Goal: Information Seeking & Learning: Learn about a topic

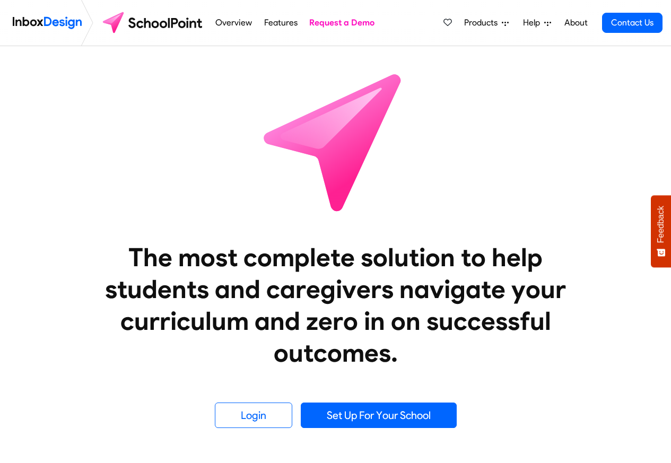
click at [487, 23] on span "Products" at bounding box center [483, 22] width 38 height 13
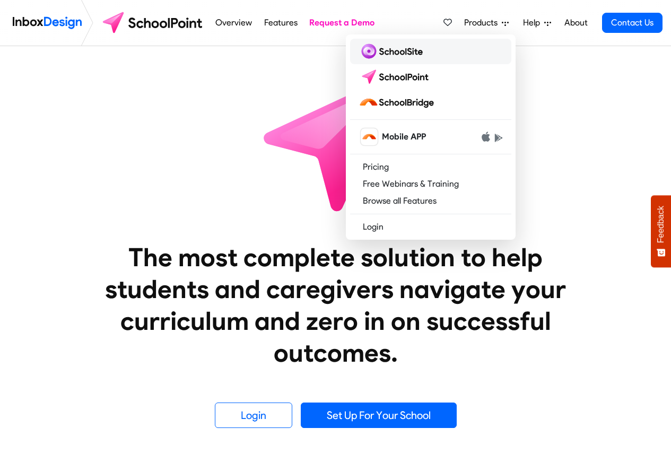
click at [381, 52] on img at bounding box center [393, 51] width 68 height 17
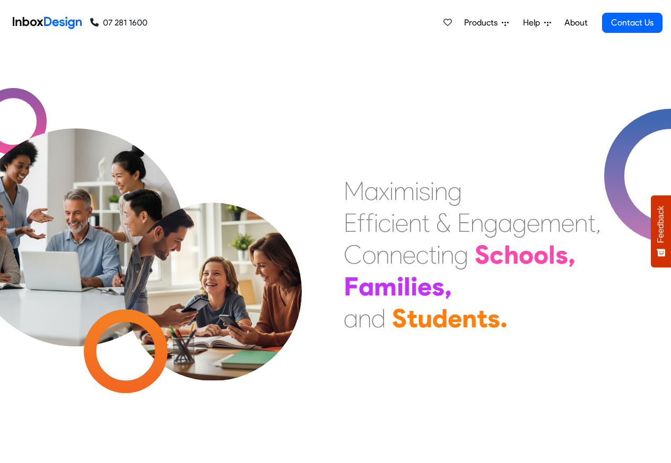
click at [501, 23] on span "Products" at bounding box center [483, 22] width 38 height 13
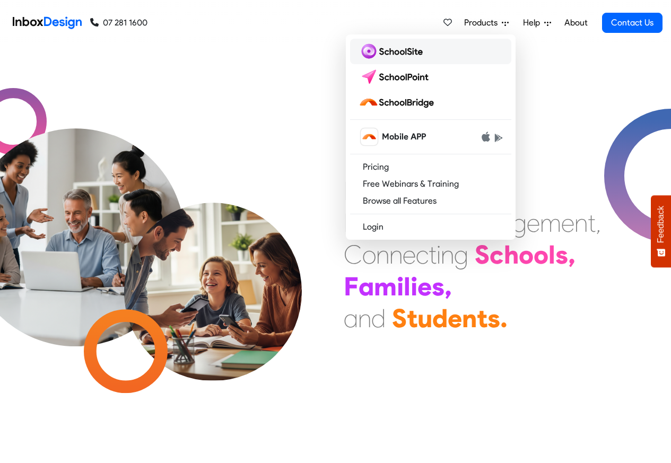
click at [381, 53] on img at bounding box center [393, 51] width 68 height 17
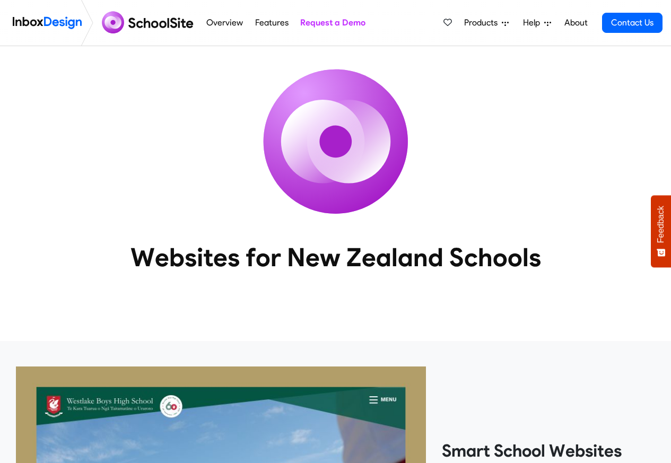
click at [502, 23] on span "Products" at bounding box center [483, 22] width 38 height 13
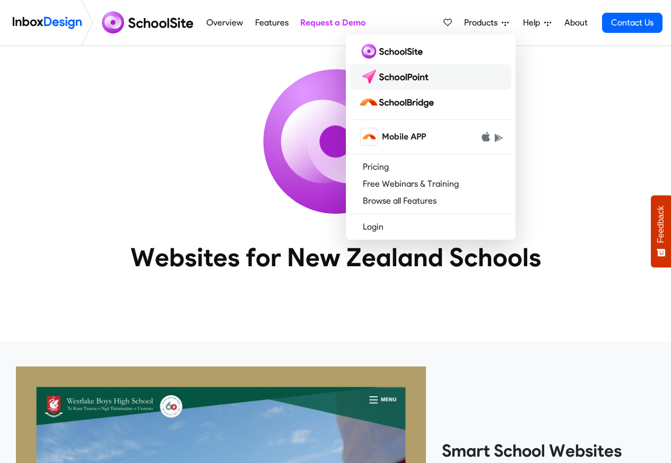
click at [405, 76] on img at bounding box center [396, 76] width 75 height 17
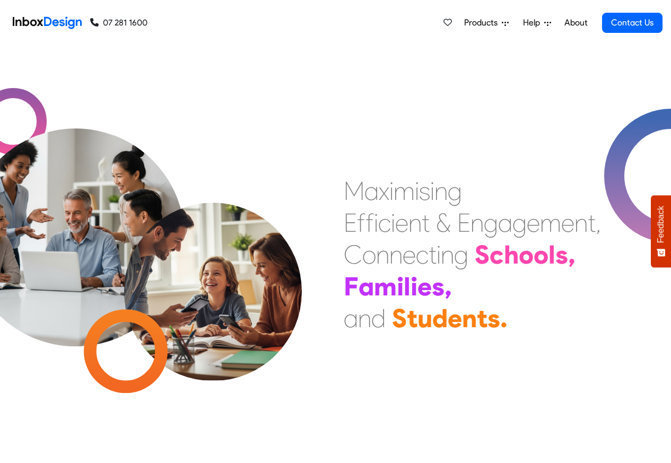
click at [494, 23] on span "Products" at bounding box center [483, 22] width 38 height 13
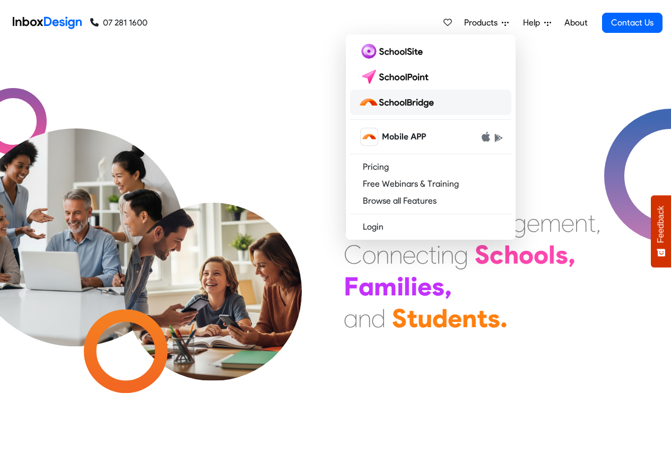
click at [405, 103] on img at bounding box center [399, 102] width 80 height 17
